Goal: Task Accomplishment & Management: Use online tool/utility

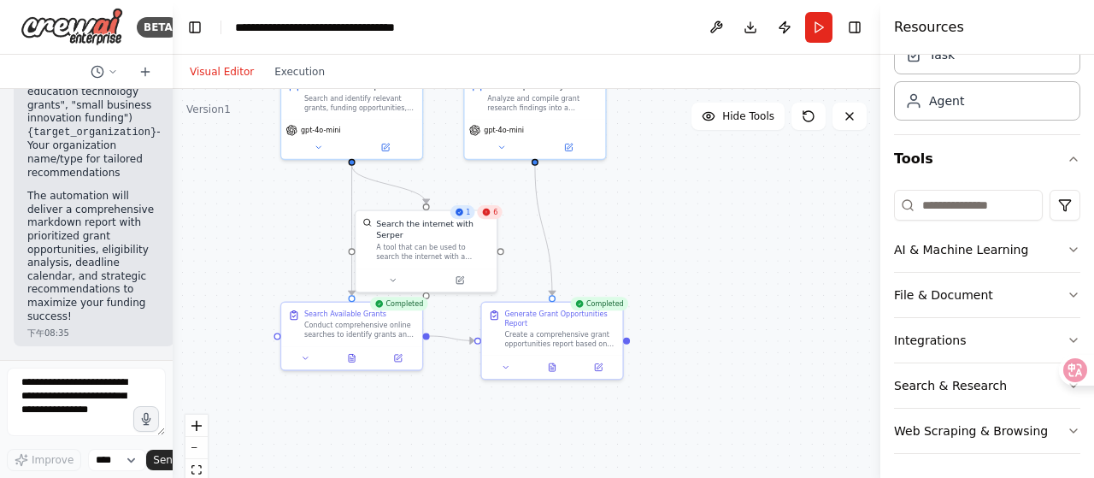
scroll to position [80, 0]
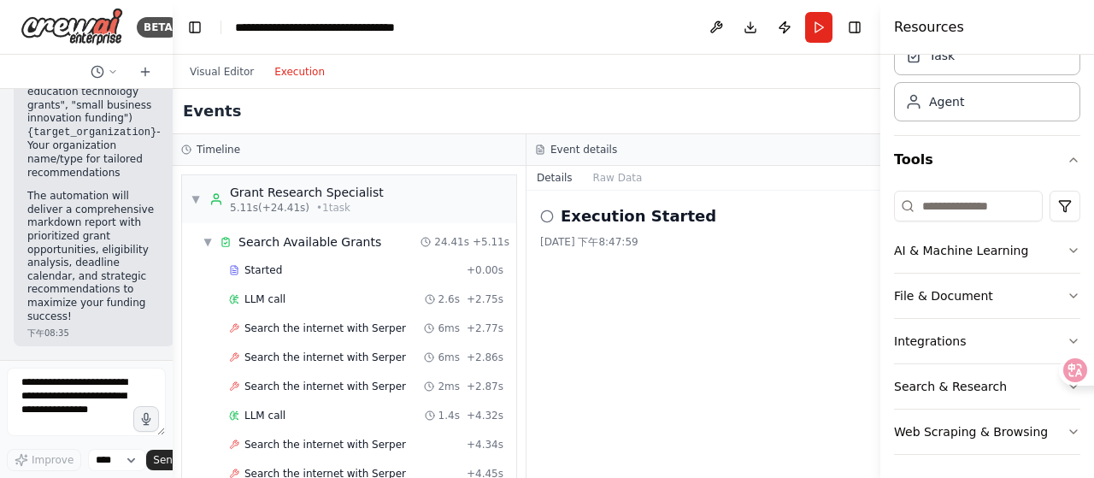
click at [297, 69] on button "Execution" at bounding box center [299, 72] width 71 height 21
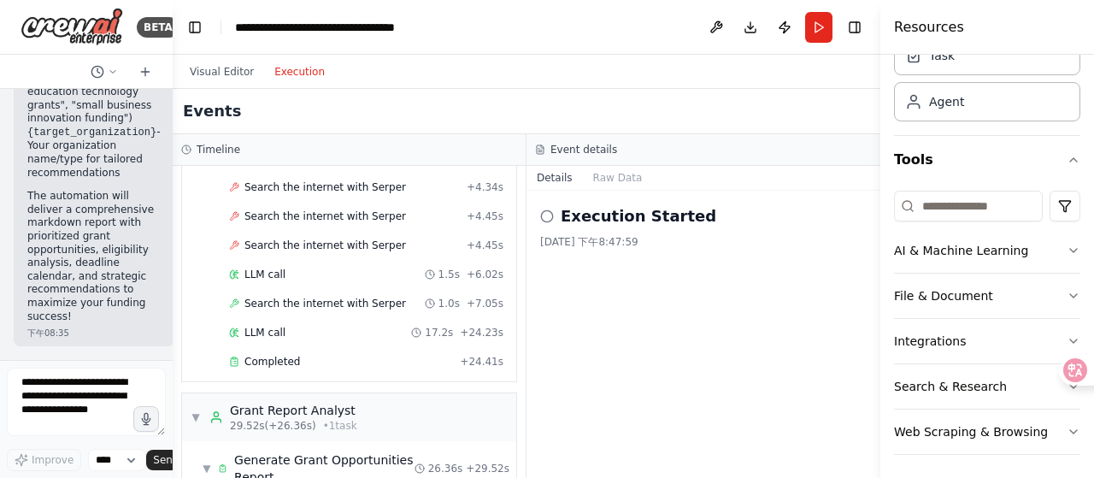
scroll to position [260, 0]
click at [291, 353] on span "Completed" at bounding box center [272, 359] width 56 height 14
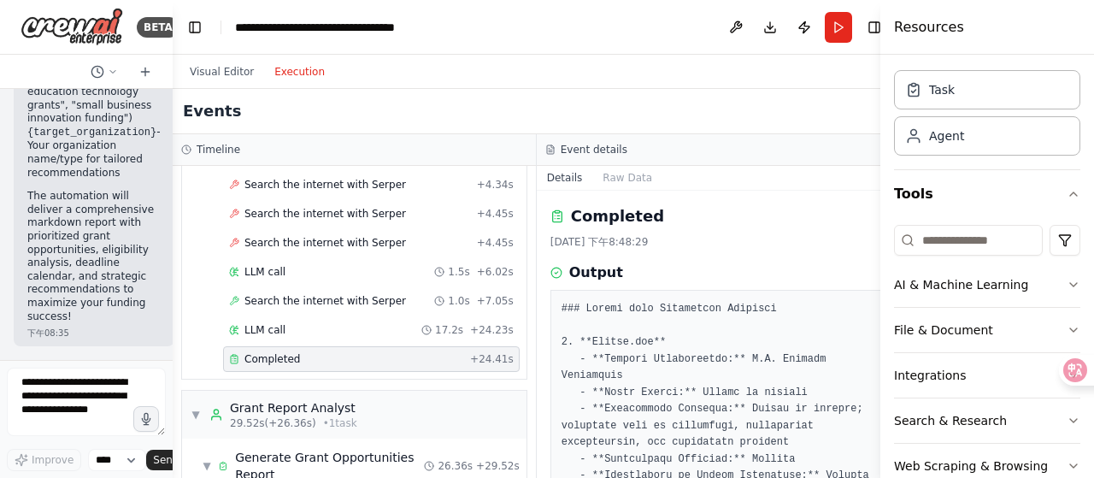
scroll to position [12, 0]
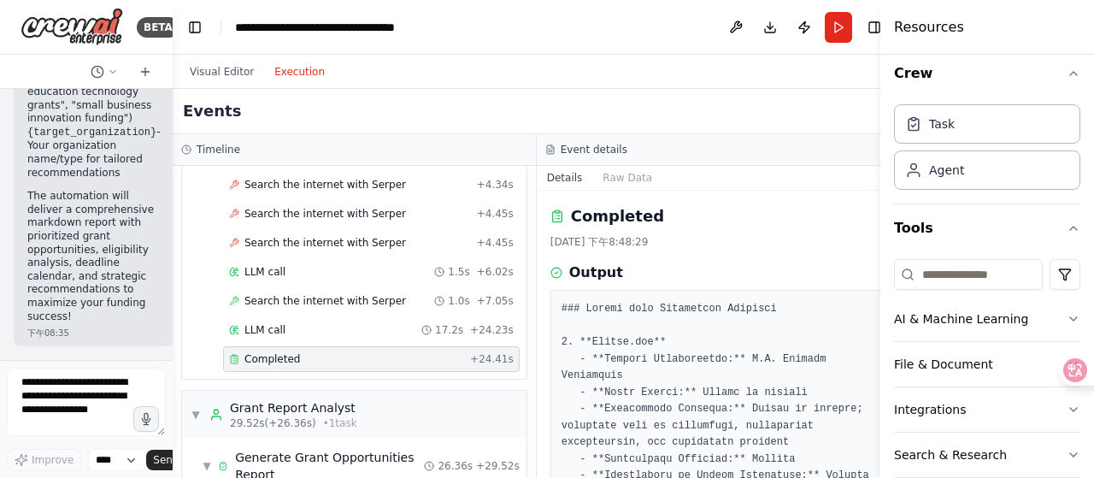
click at [997, 30] on div "Resources" at bounding box center [987, 27] width 214 height 55
drag, startPoint x: 997, startPoint y: 30, endPoint x: 1059, endPoint y: 25, distance: 61.7
click at [1059, 25] on div "Resources" at bounding box center [987, 27] width 214 height 55
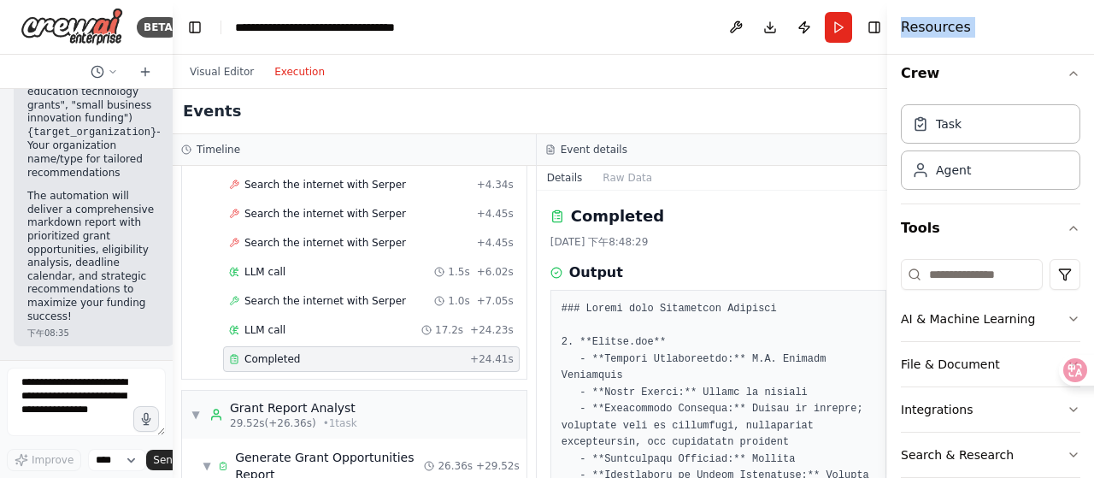
drag, startPoint x: 885, startPoint y: 314, endPoint x: 1092, endPoint y: 262, distance: 213.3
click at [1092, 262] on div "Resources Crew Task Agent Tools AI & Machine Learning File & Document Integrati…" at bounding box center [990, 239] width 207 height 478
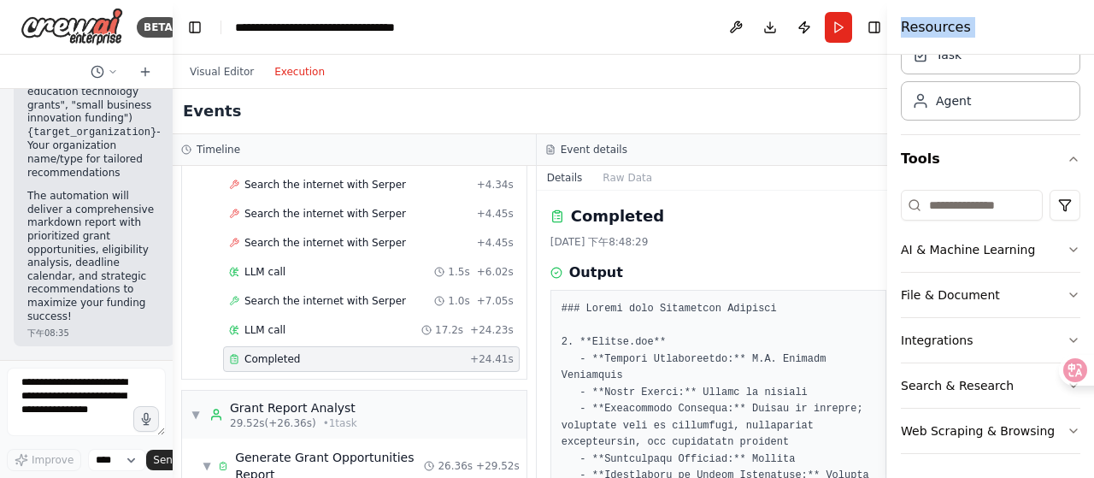
scroll to position [0, 0]
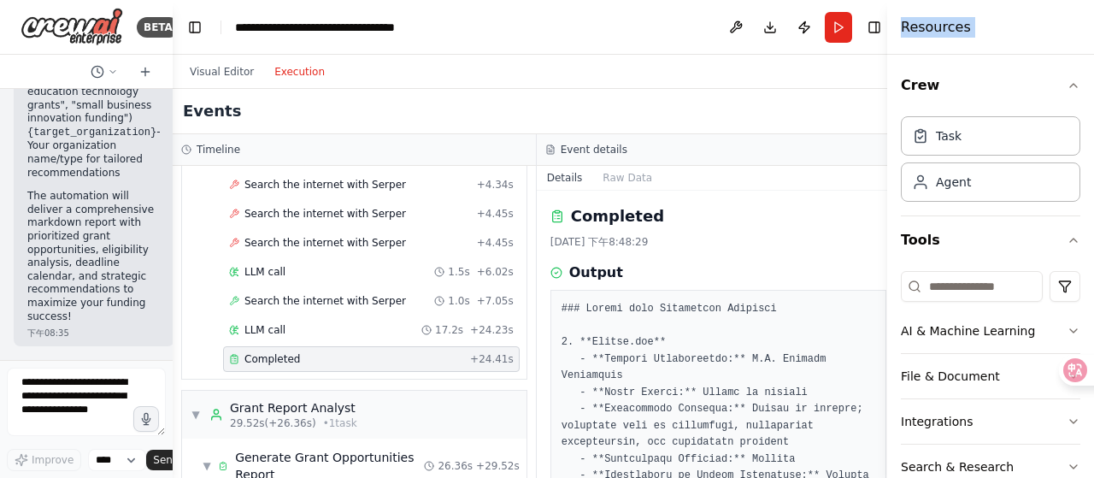
click at [1022, 48] on div "Resources" at bounding box center [990, 27] width 207 height 55
click at [868, 28] on button "Toggle Right Sidebar" at bounding box center [874, 27] width 24 height 24
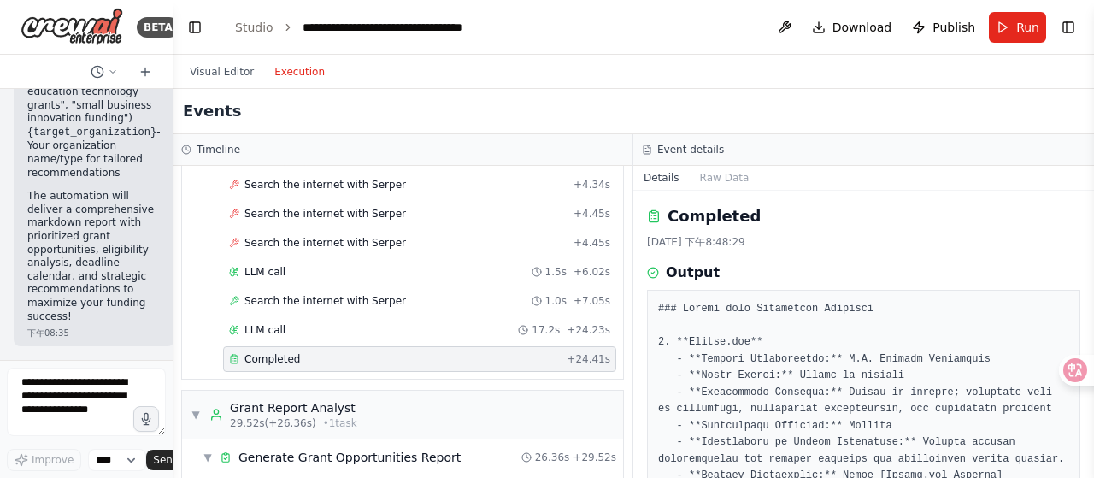
drag, startPoint x: 1089, startPoint y: 221, endPoint x: 1081, endPoint y: 353, distance: 131.8
click at [1081, 353] on div "BETA want to create automation for searching grants online and getting a report…" at bounding box center [547, 239] width 1094 height 478
click at [848, 204] on div "Completed" at bounding box center [863, 216] width 433 height 24
